Goal: Task Accomplishment & Management: Manage account settings

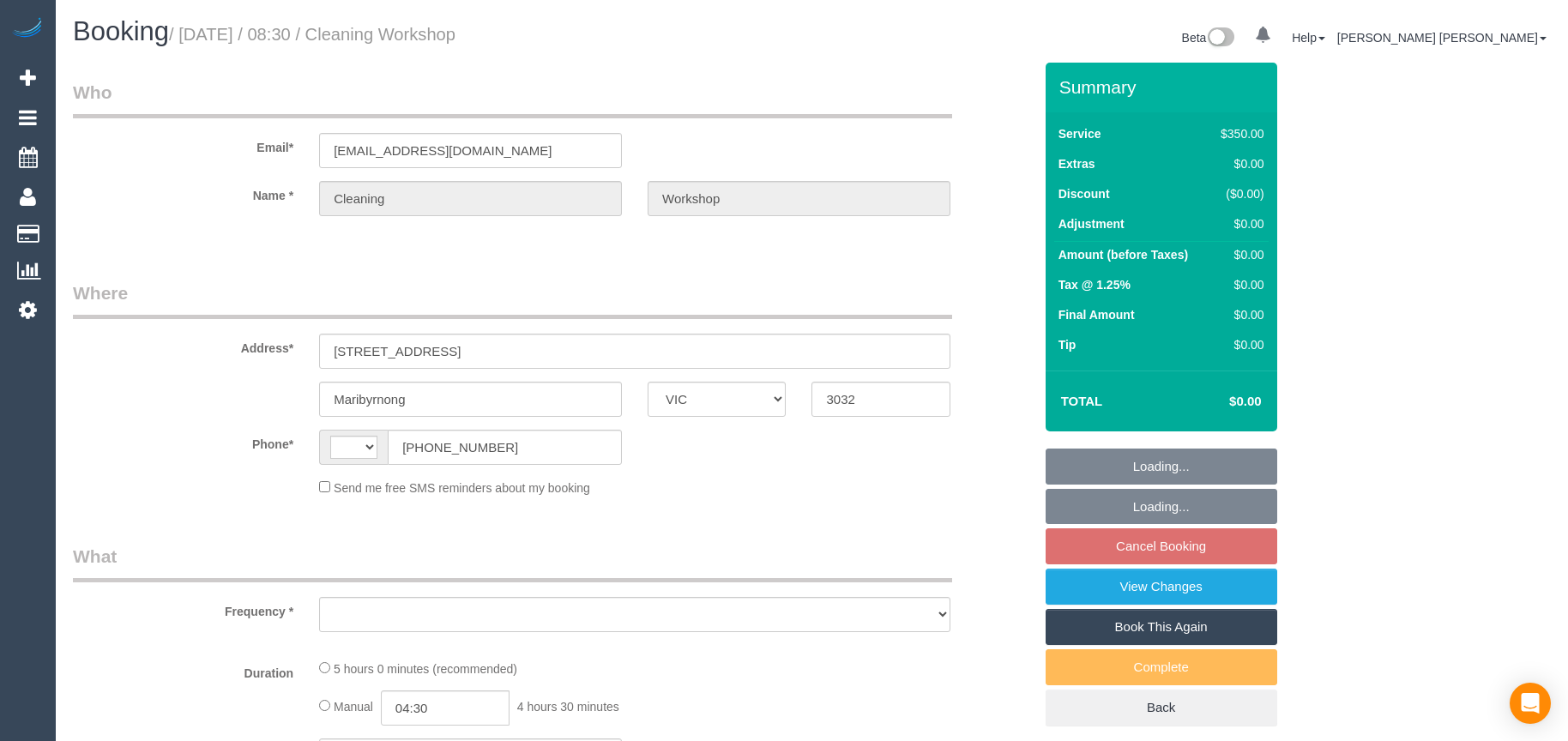
select select "VIC"
select select "string:AU"
select select "object:512"
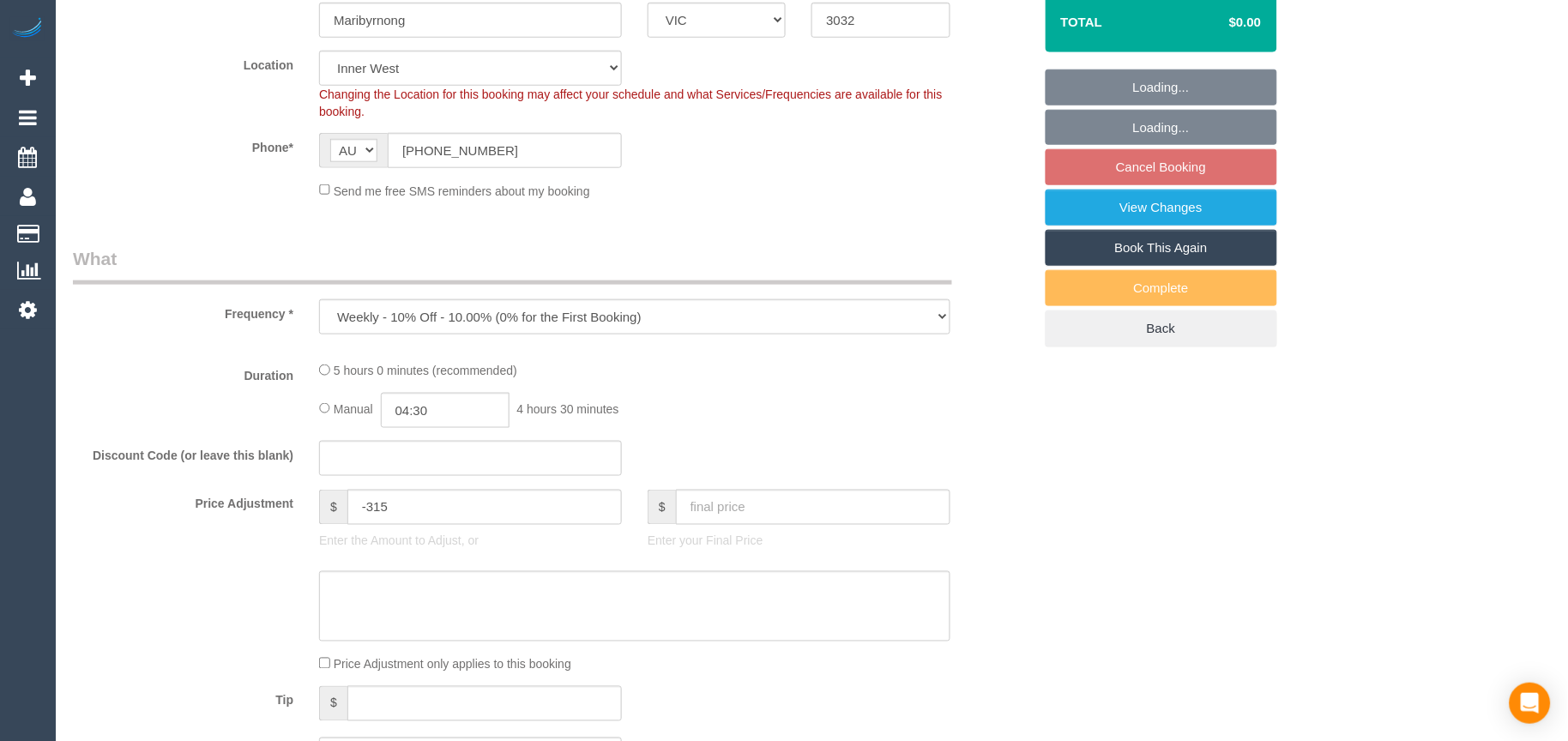
select select "number:28"
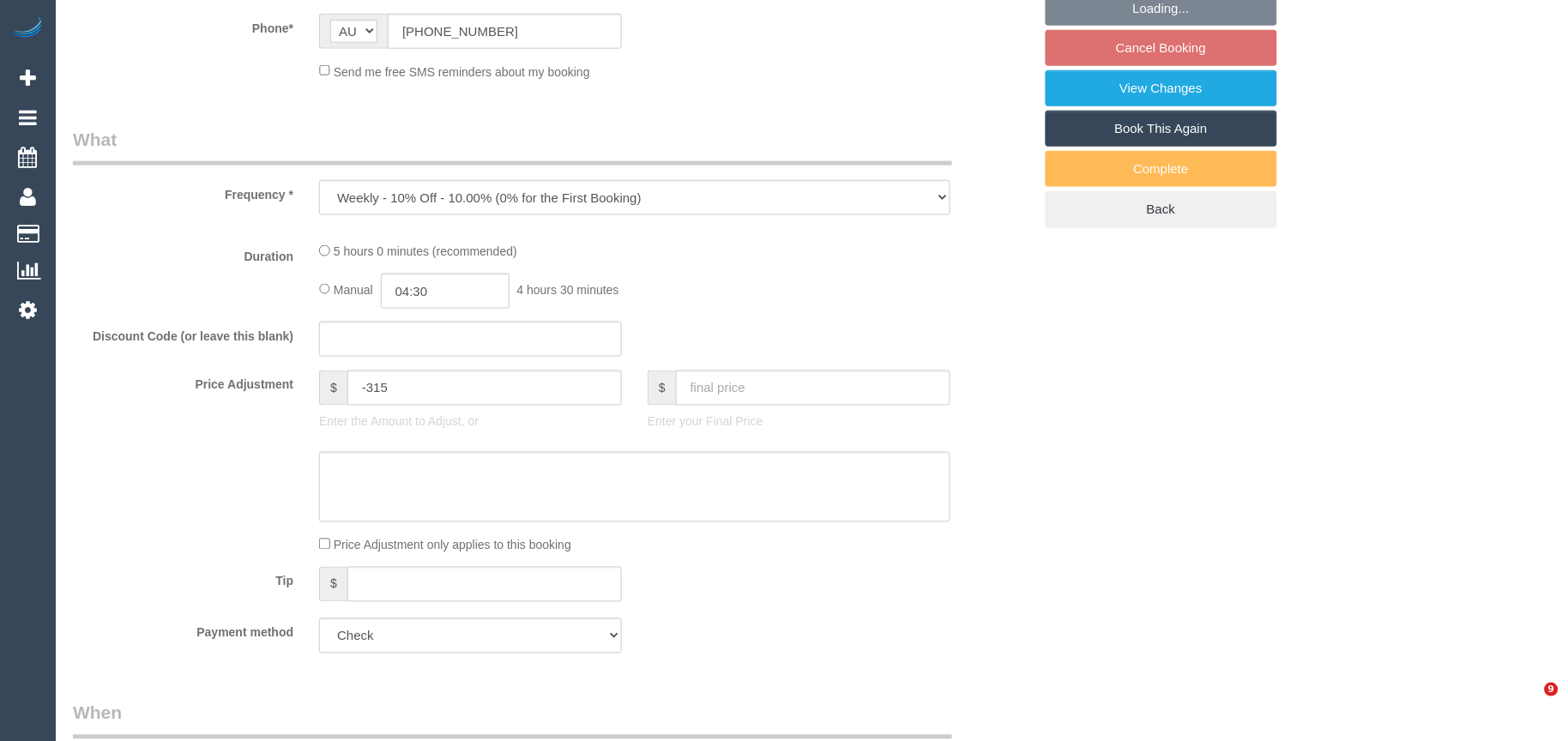
select select "object:665"
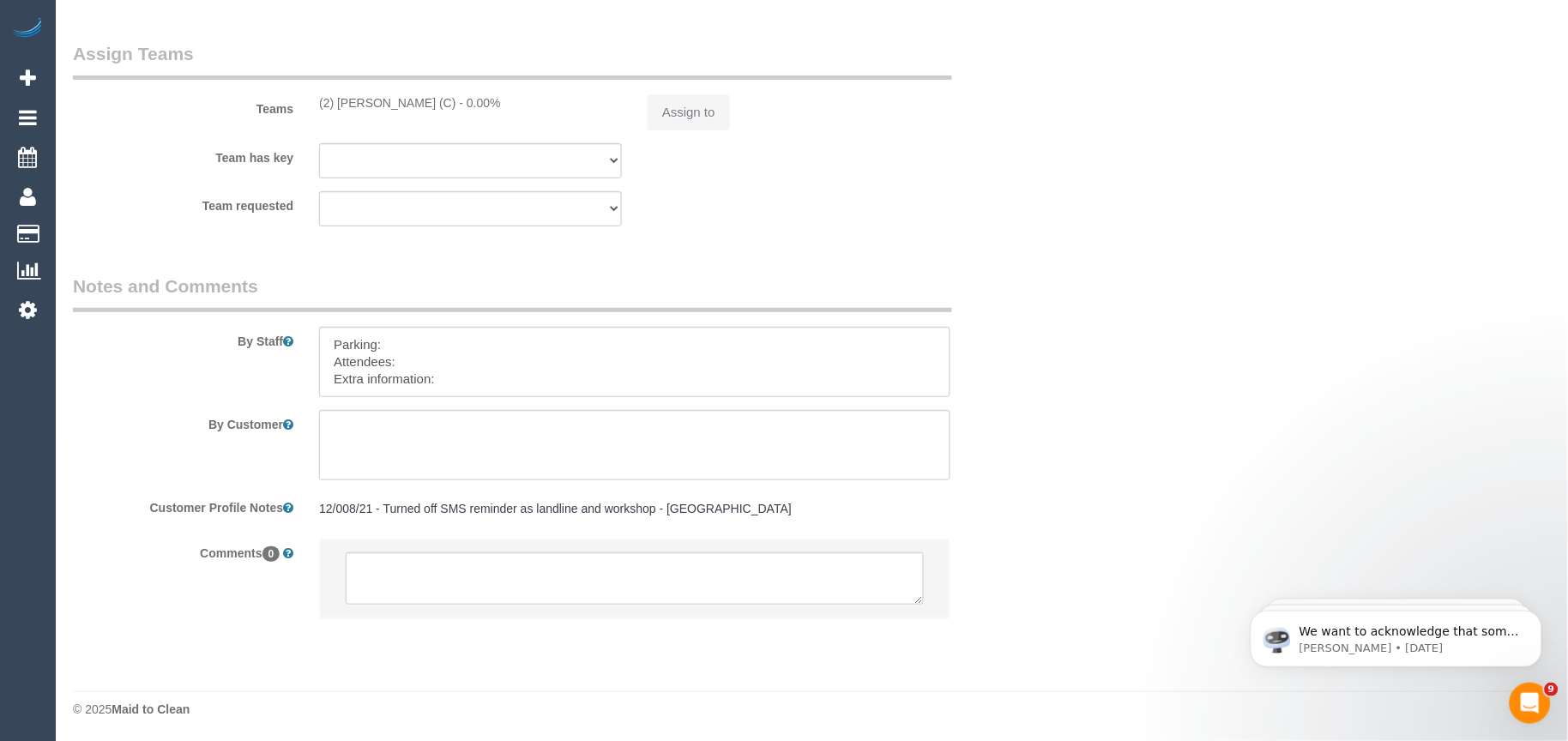
scroll to position [0, 0]
select select "300"
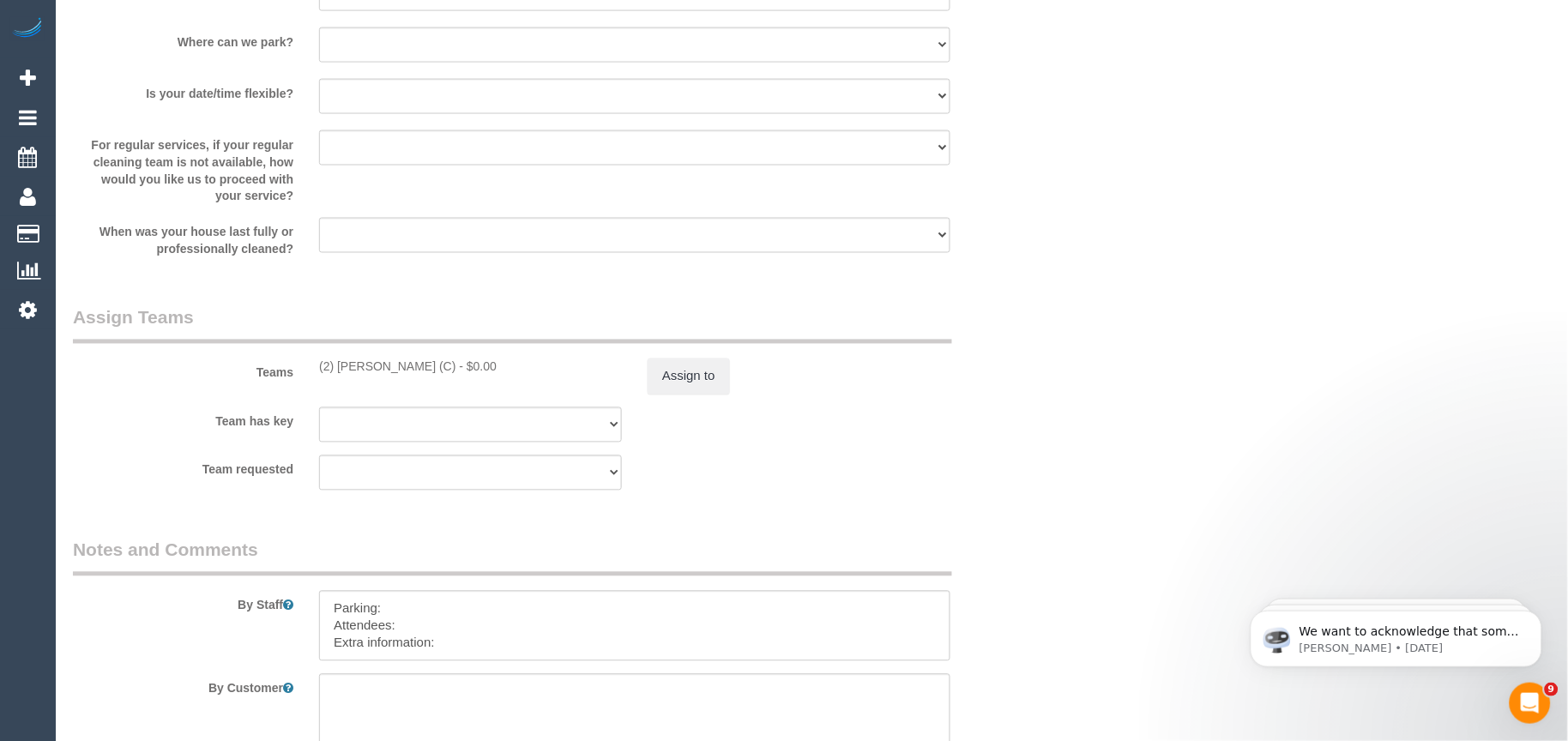
scroll to position [2587, 0]
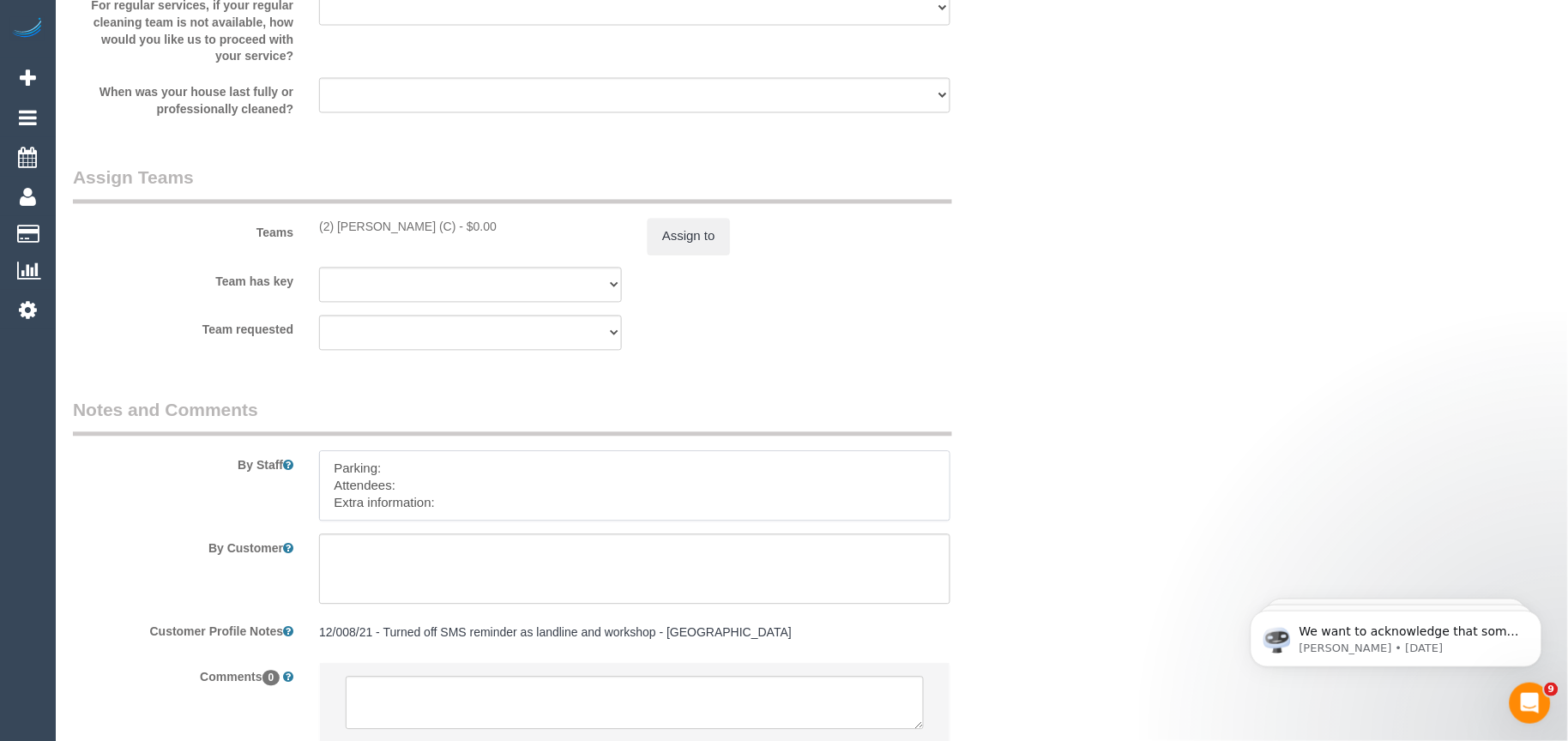
click at [468, 512] on textarea at bounding box center [635, 485] width 632 height 70
paste textarea "The candidates for [DATE] are [PERSON_NAME] (Co) [PHONE_NUMBER], [PERSON_NAME] …"
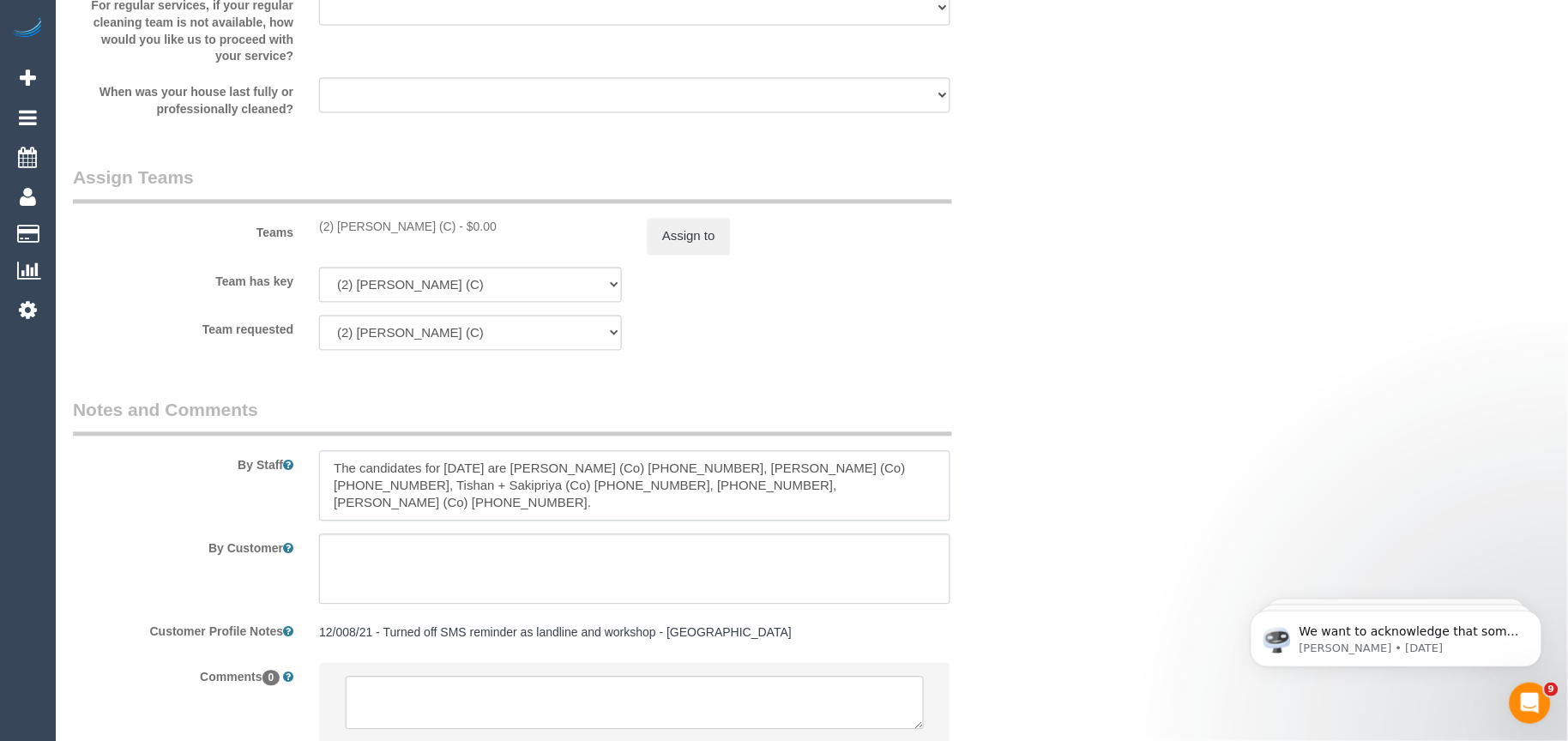
drag, startPoint x: 434, startPoint y: 509, endPoint x: 370, endPoint y: 499, distance: 64.8
click at [434, 508] on textarea at bounding box center [635, 485] width 632 height 70
click at [333, 487] on textarea at bounding box center [635, 485] width 632 height 70
paste textarea "Candidates Details:"
click at [385, 486] on textarea at bounding box center [635, 485] width 632 height 70
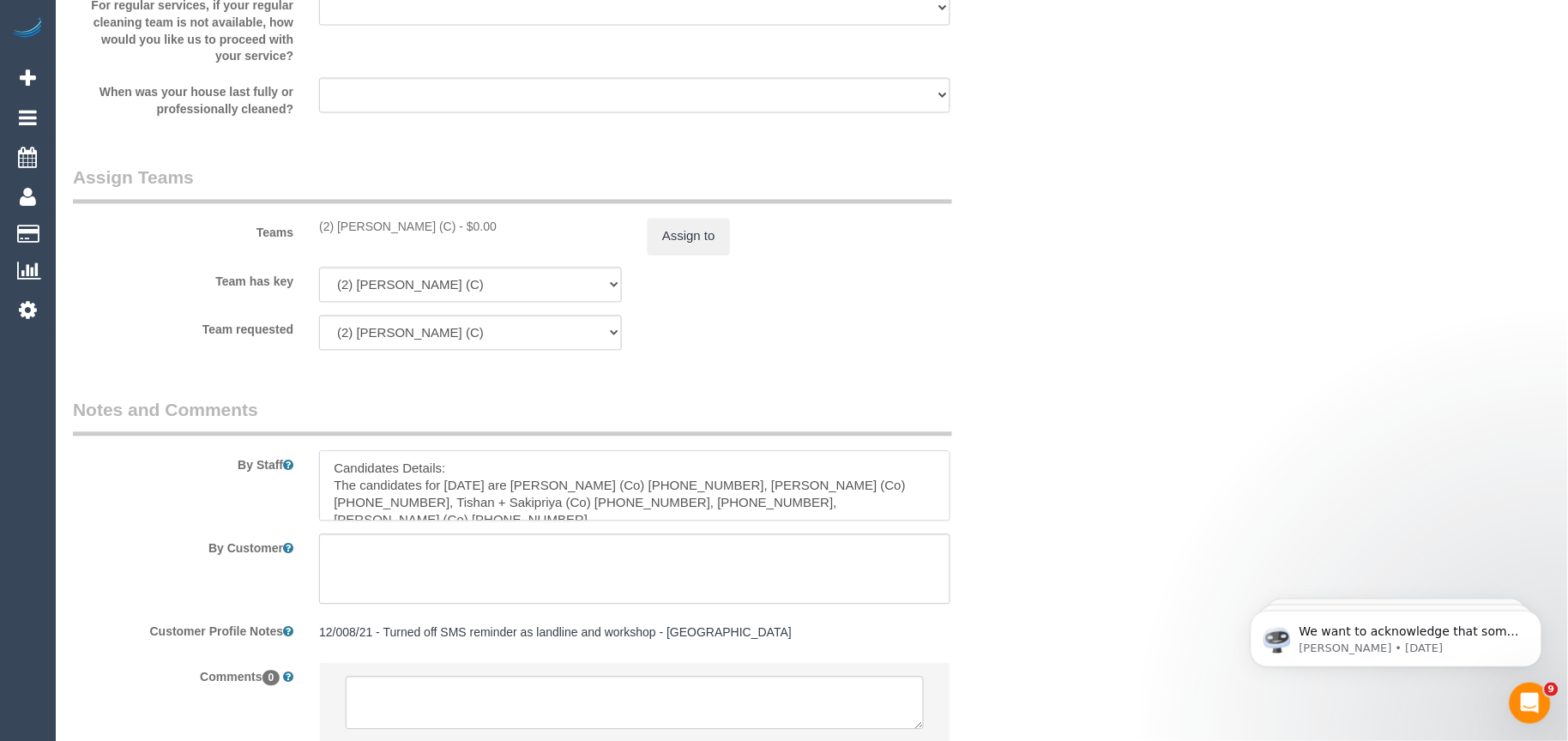
paste textarea "Workshop Customer's Name and Contact No.:"
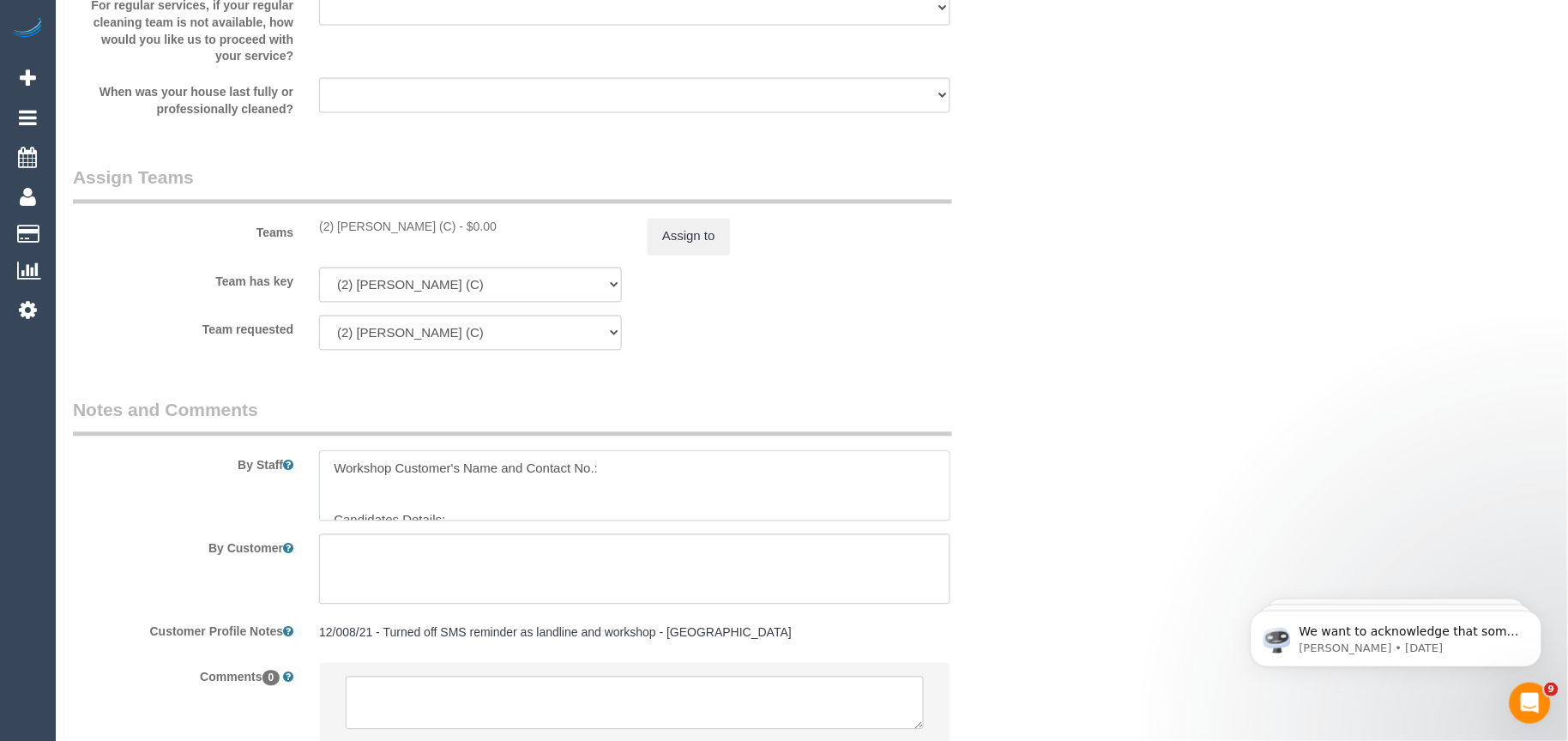
paste textarea "[PERSON_NAME]"
paste textarea "434125018"
click at [430, 500] on textarea at bounding box center [635, 485] width 632 height 70
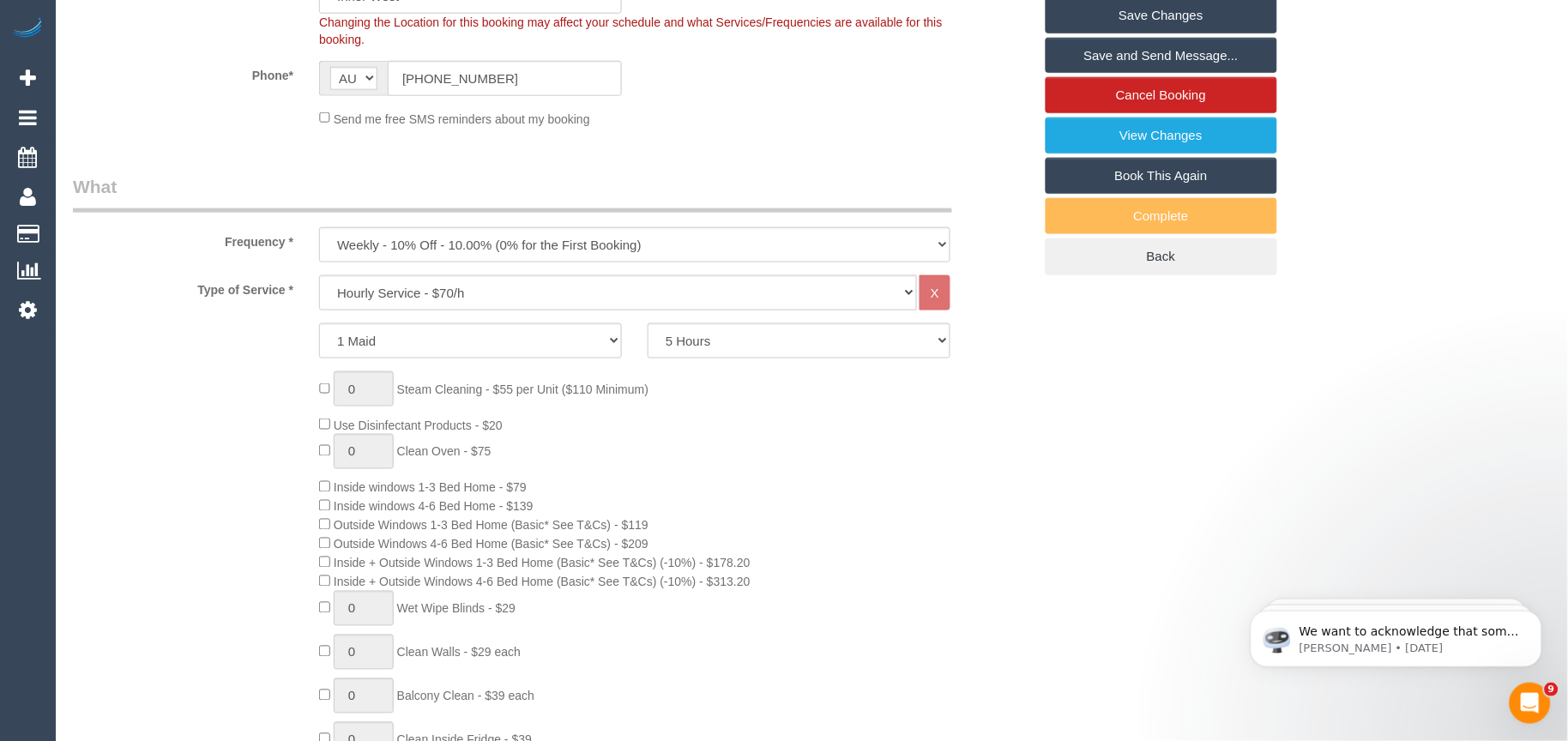
scroll to position [204, 0]
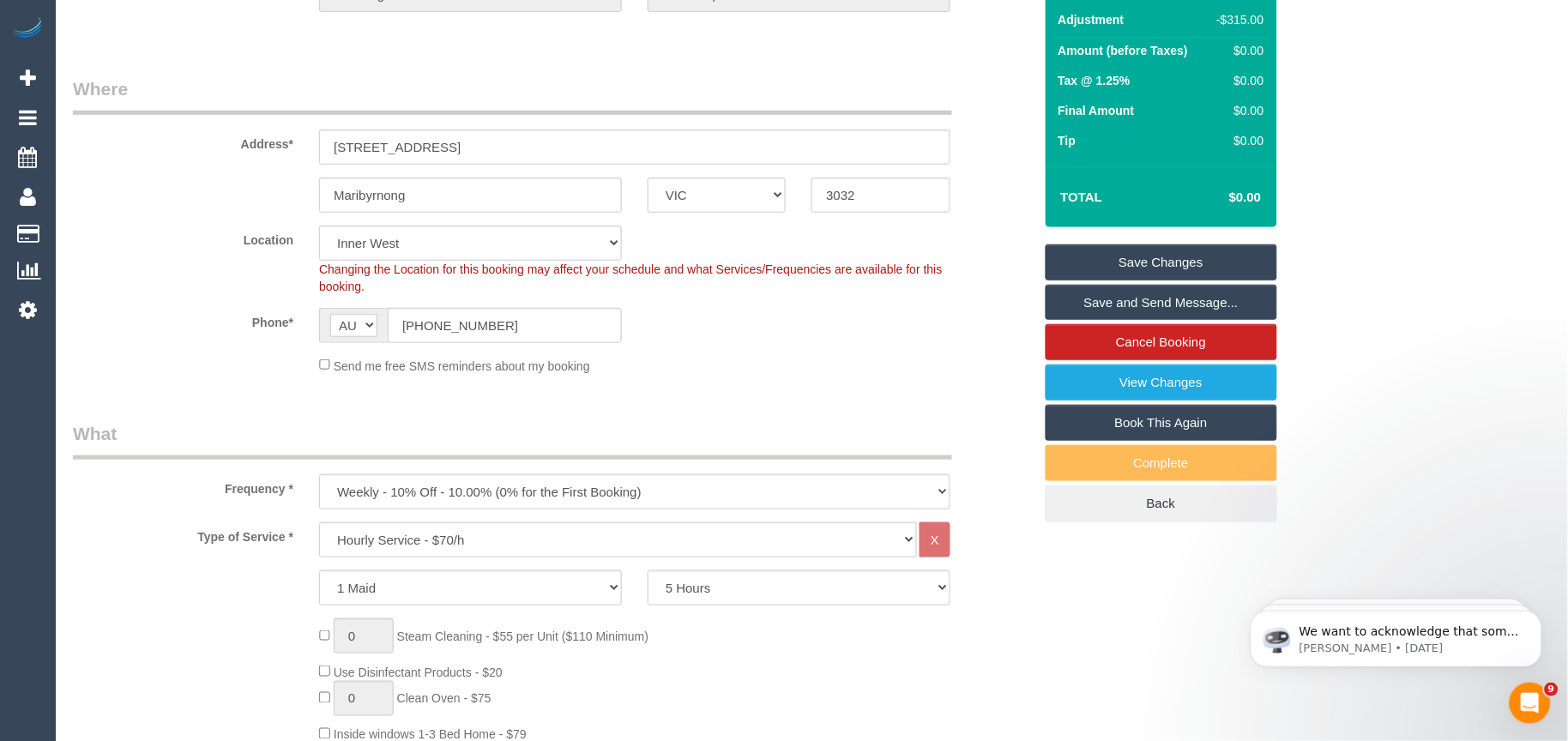
type textarea "Workshop Customer's Name and Contact No.: [PERSON_NAME] - 434125018 Candidates …"
click at [1176, 262] on link "Save Changes" at bounding box center [1161, 262] width 232 height 37
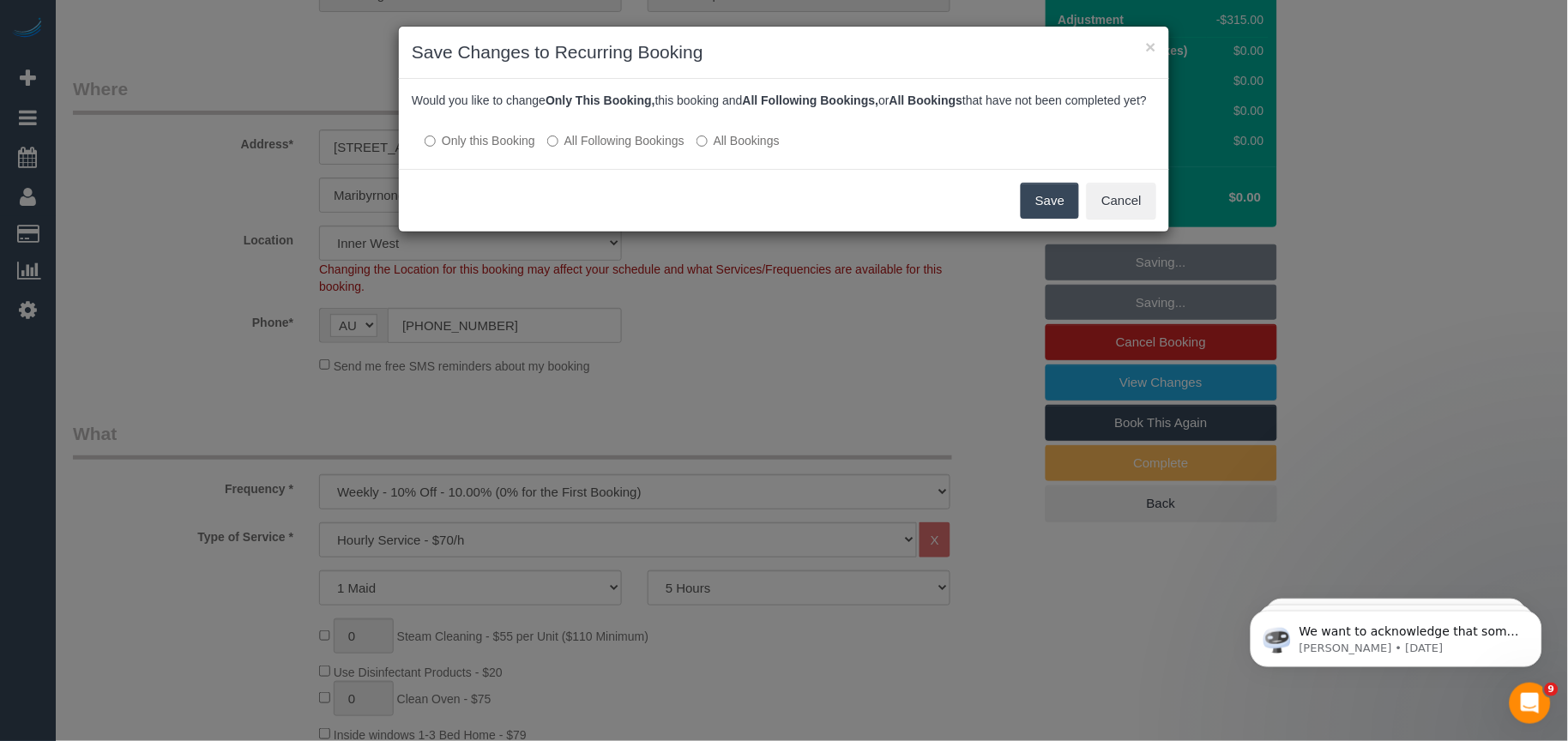
scroll to position [51, 0]
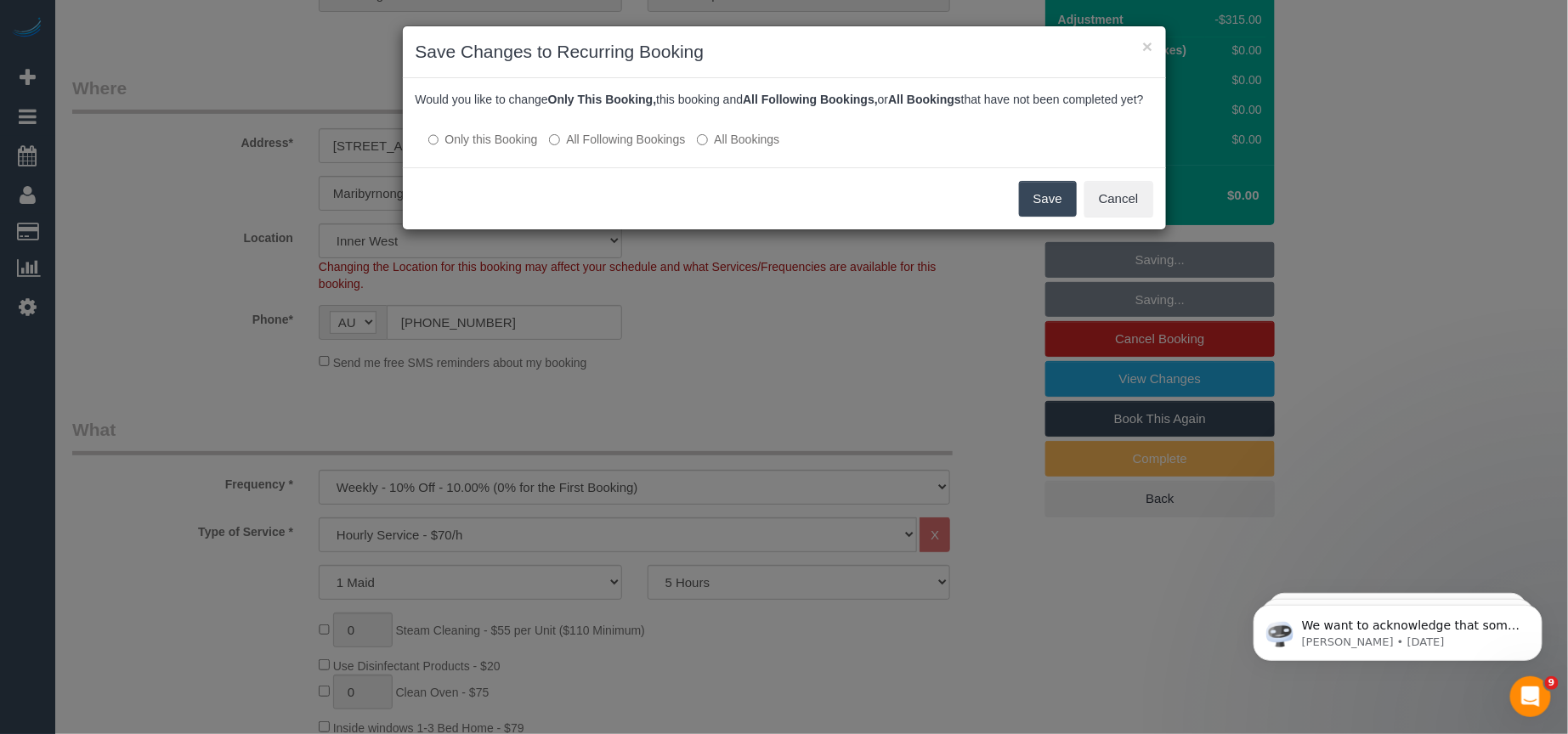
click at [1038, 217] on button "Save" at bounding box center [1047, 198] width 58 height 36
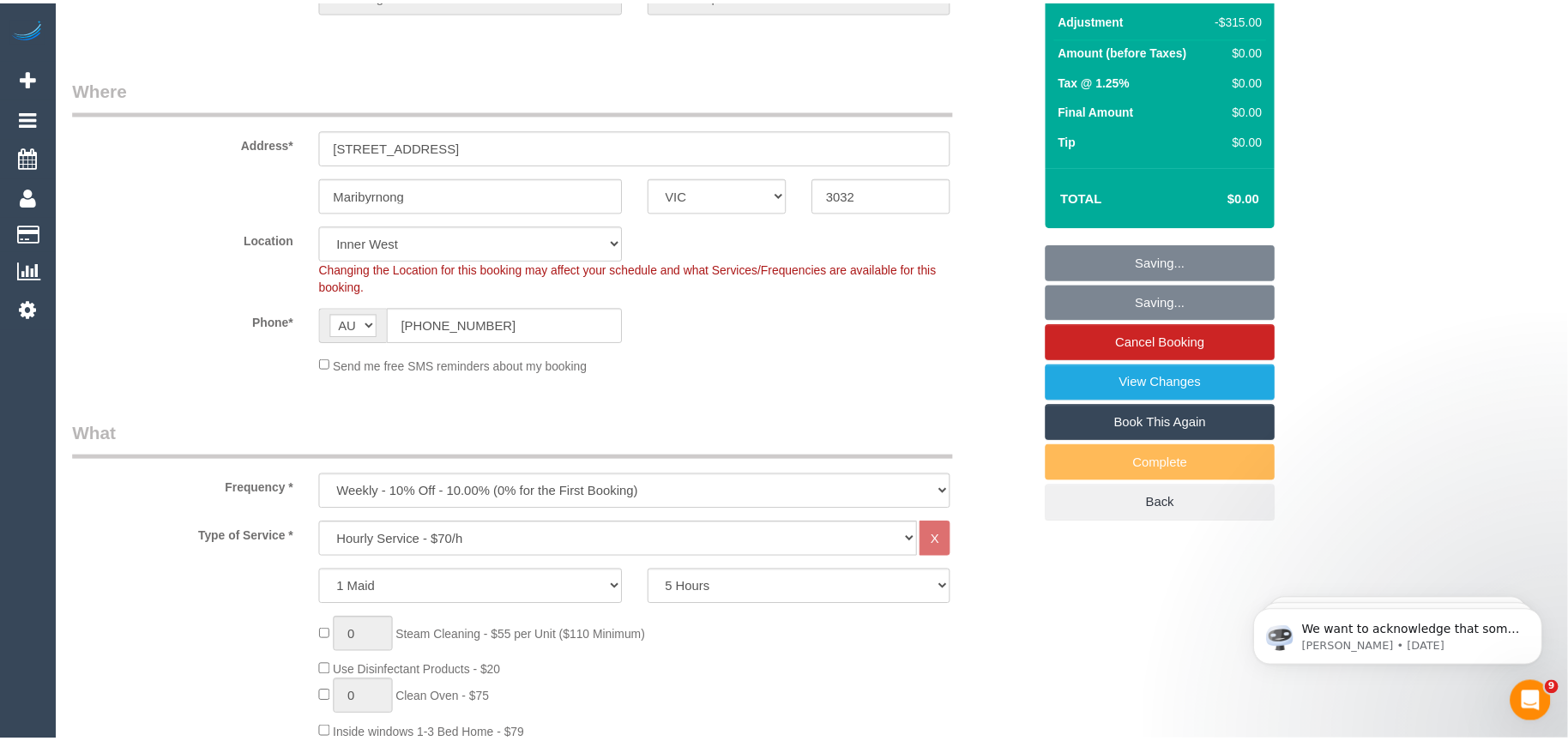
scroll to position [69, 0]
